Goal: Check status: Check status

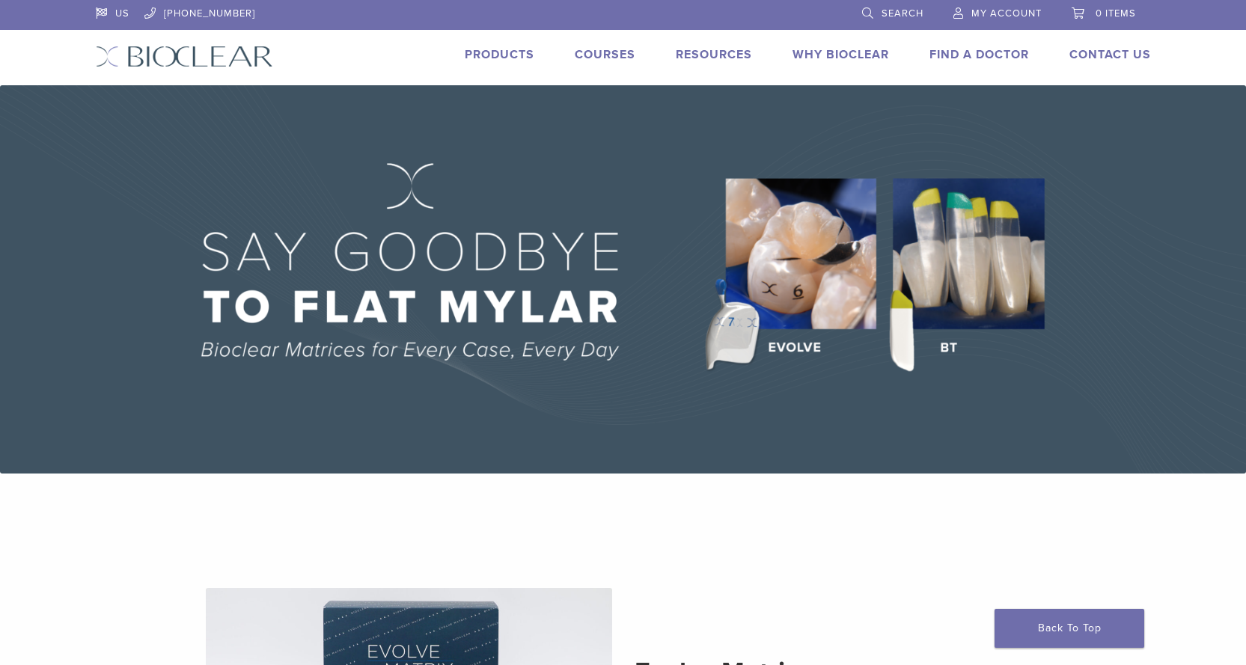
click at [1019, 15] on span "My Account" at bounding box center [1006, 13] width 70 height 12
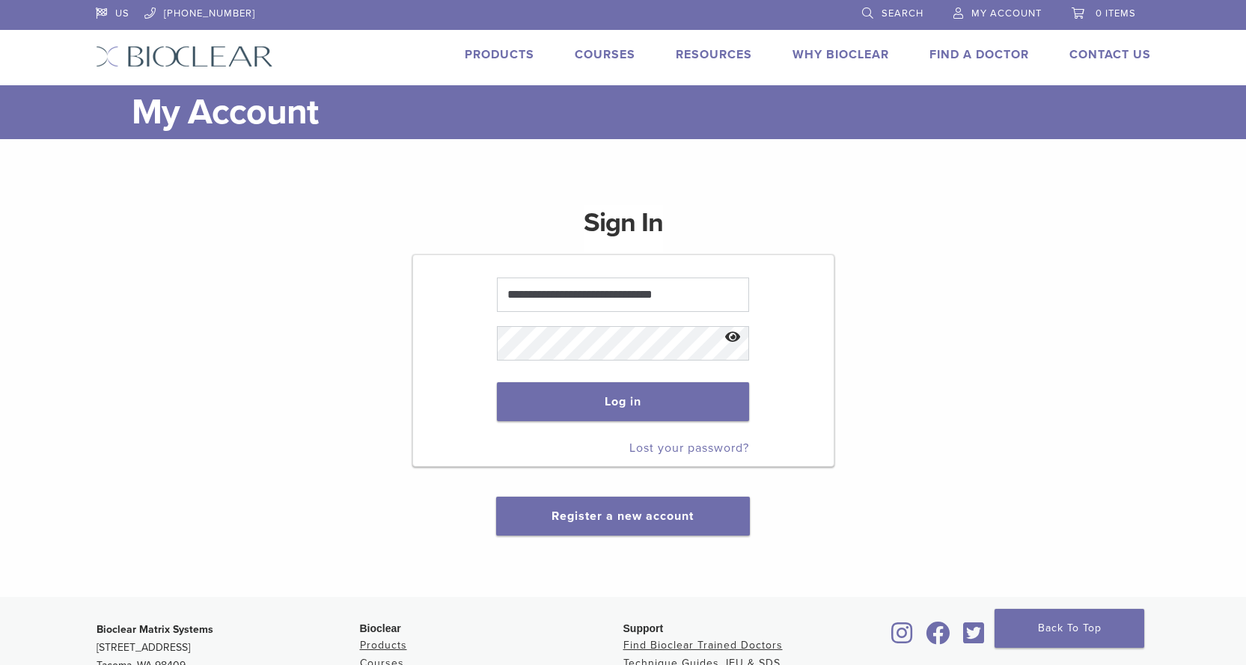
type input "**********"
click at [628, 385] on button "Log in" at bounding box center [623, 401] width 252 height 39
click at [644, 409] on button "Log in" at bounding box center [623, 401] width 252 height 39
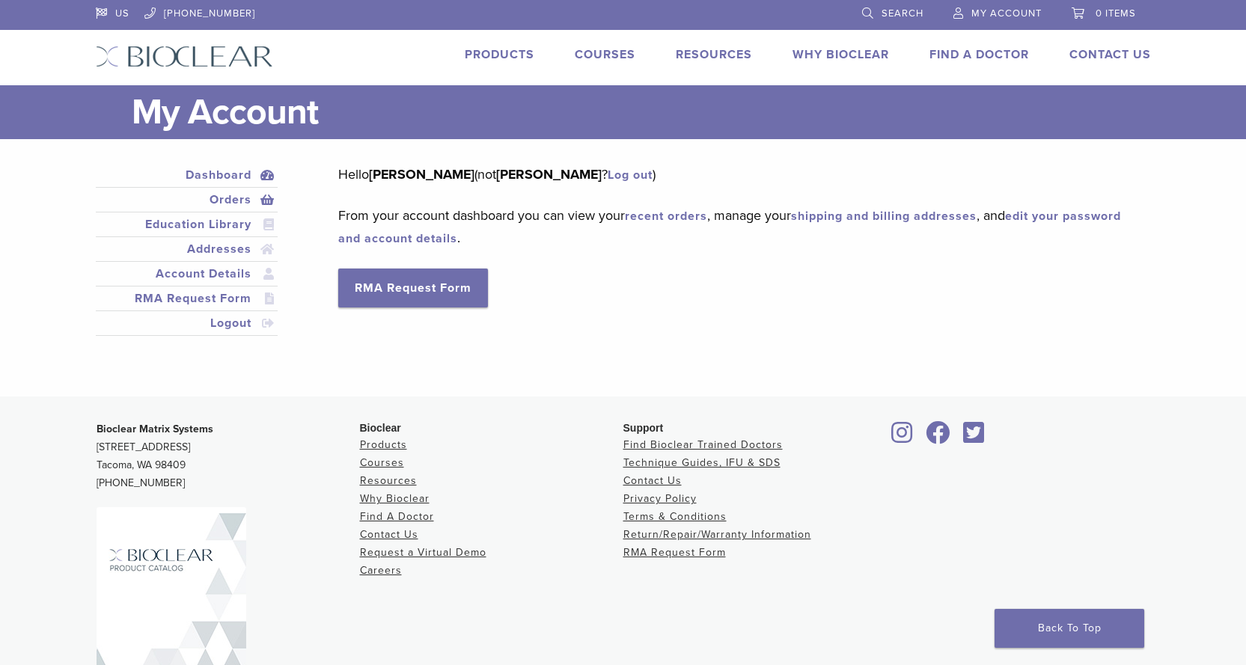
click at [239, 201] on link "Orders" at bounding box center [187, 200] width 177 height 18
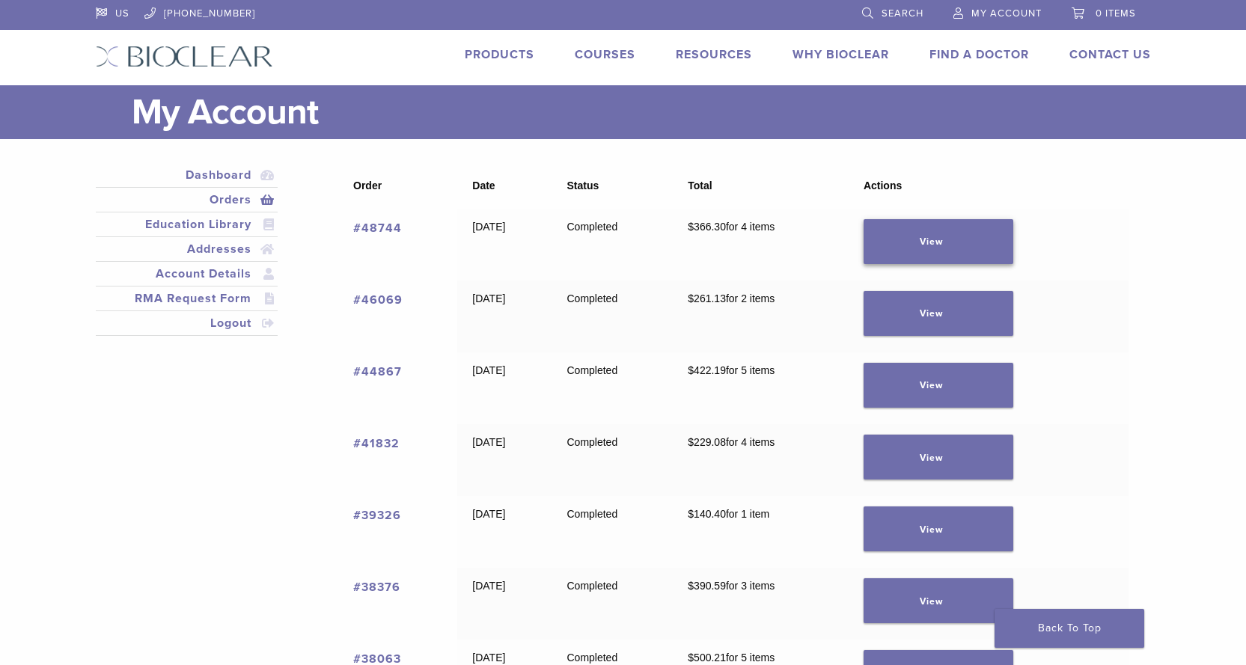
click at [940, 242] on link "View" at bounding box center [939, 241] width 150 height 45
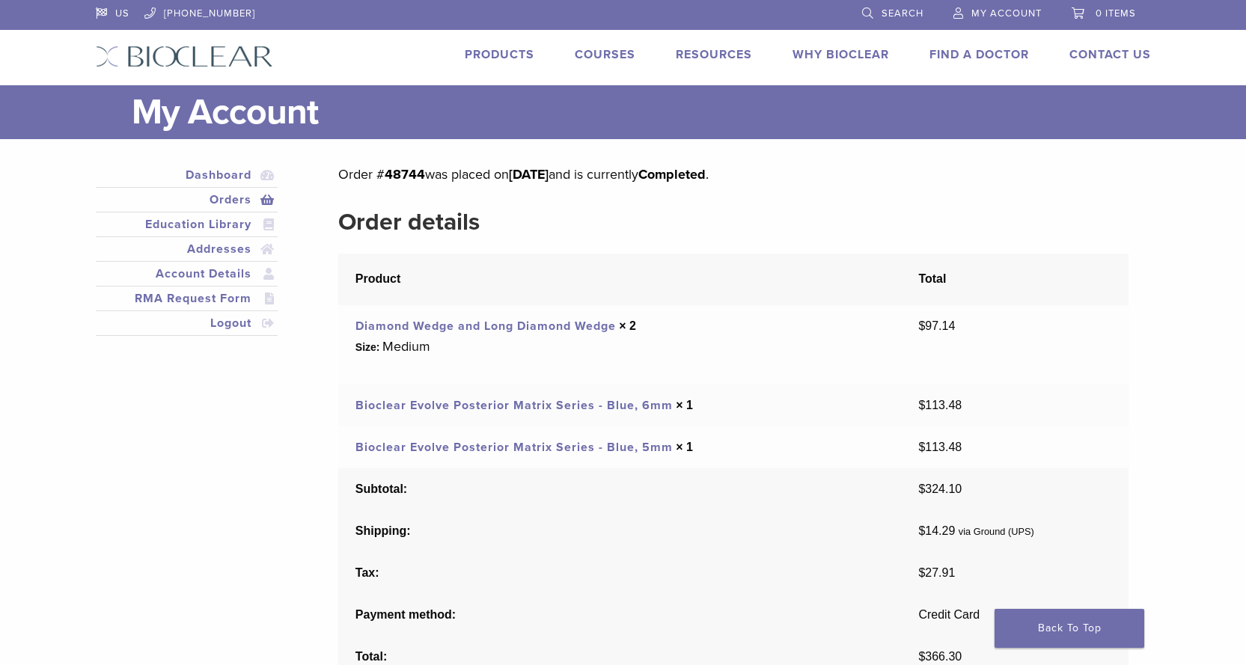
click at [299, 503] on div "Dashboard Orders [GEOGRAPHIC_DATA] Addresses Account Details RMA Request Form L…" at bounding box center [612, 578] width 1055 height 831
